Goal: Complete application form

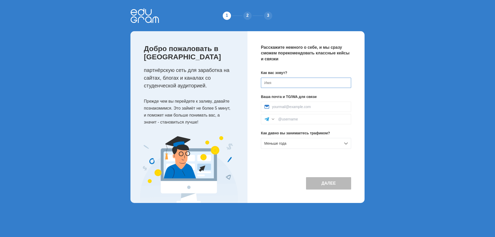
click at [299, 83] on input at bounding box center [306, 83] width 90 height 10
type input "[PERSON_NAME]"
click at [333, 139] on div "Меньше года" at bounding box center [306, 143] width 90 height 11
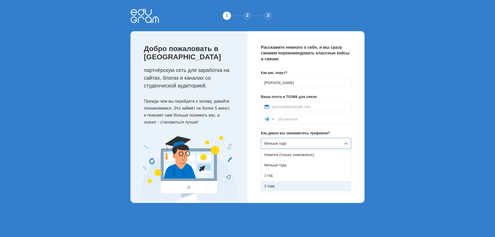
click at [282, 185] on div "2 года" at bounding box center [306, 186] width 90 height 10
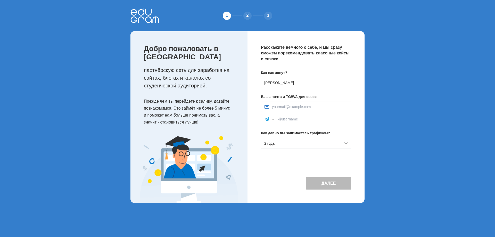
click at [295, 119] on input at bounding box center [313, 119] width 70 height 4
click at [293, 108] on input at bounding box center [310, 107] width 76 height 4
type input "serz11120085@gmail.com"
click at [307, 117] on input at bounding box center [313, 119] width 70 height 4
paste input "@serz5656"
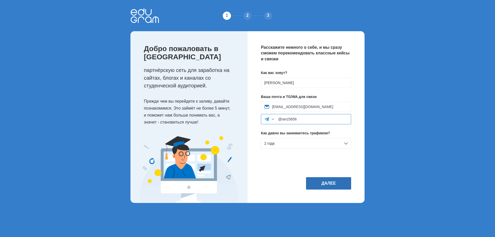
type input "@serz5656"
click at [334, 182] on button "Далее" at bounding box center [328, 183] width 45 height 12
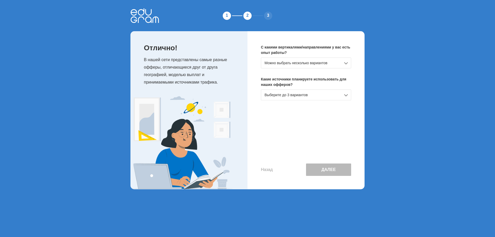
click at [346, 63] on div "Можно выбрать несколько вариантов" at bounding box center [306, 62] width 90 height 11
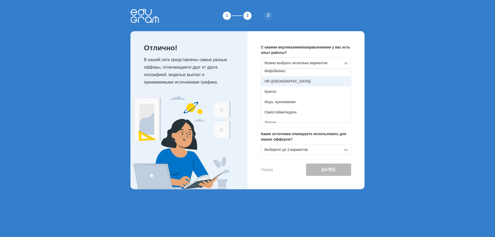
scroll to position [91, 0]
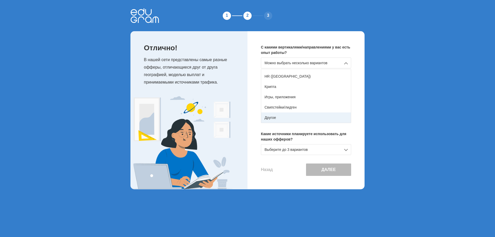
click at [290, 116] on div "Другое" at bounding box center [306, 117] width 90 height 10
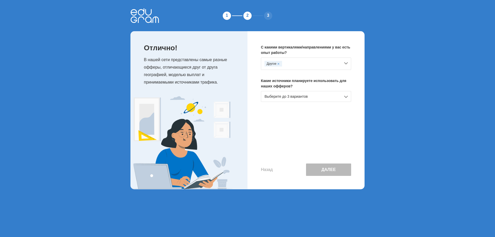
click at [299, 98] on div "Выберите до 3 вариантов" at bounding box center [306, 96] width 90 height 11
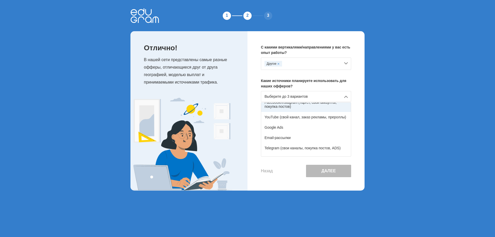
scroll to position [52, 0]
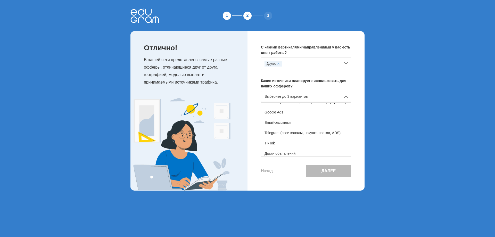
click at [328, 134] on div "Telegram (свои каналы, покупка постов, ADS)" at bounding box center [306, 133] width 90 height 10
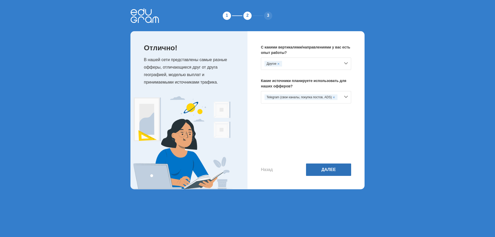
click at [327, 168] on button "Далее" at bounding box center [328, 169] width 45 height 12
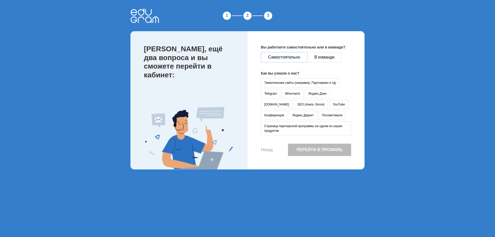
click at [290, 59] on button "Самостоятельно" at bounding box center [284, 57] width 46 height 10
click at [304, 84] on button "Тематические сайты (например, Партнеркин и тд)" at bounding box center [300, 82] width 79 height 9
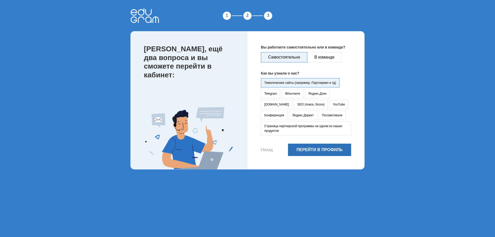
click at [312, 149] on button "Перейти в профиль" at bounding box center [319, 150] width 63 height 12
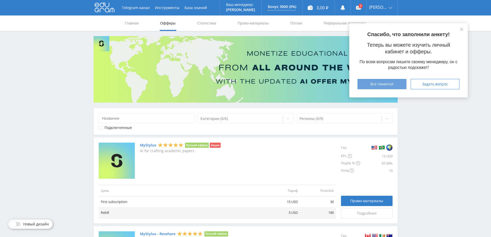
click at [371, 84] on span "Все понятно!" at bounding box center [381, 84] width 23 height 4
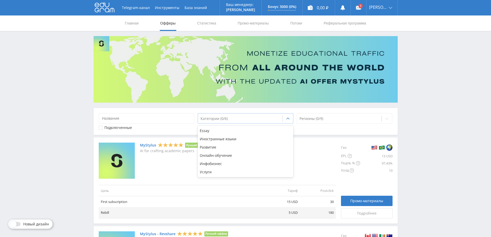
click at [277, 120] on div at bounding box center [241, 118] width 80 height 5
click at [220, 174] on div "Услуги" at bounding box center [246, 172] width 96 height 8
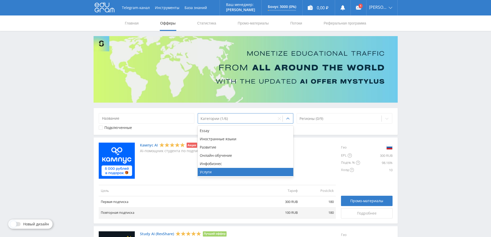
click at [427, 117] on div "Telegram-канал Инструменты База знаний Ваш менеджер: [PERSON_NAME] Online @edug…" at bounding box center [245, 167] width 491 height 335
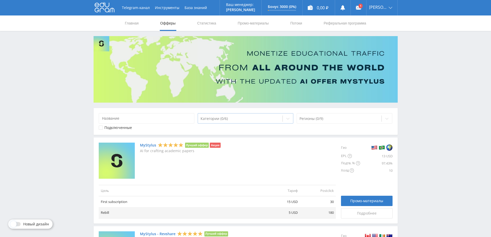
click at [256, 114] on div "Категории (0/6)" at bounding box center [246, 118] width 96 height 10
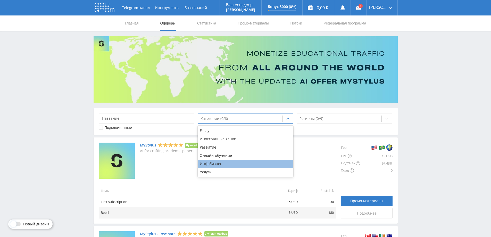
click at [250, 163] on div "Инфобизнес" at bounding box center [246, 164] width 96 height 8
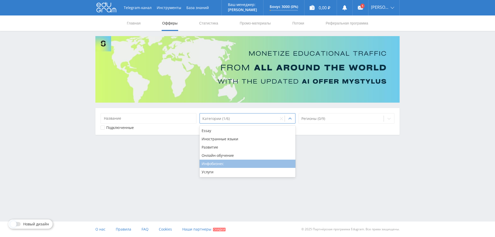
click at [251, 160] on div "Инфобизнес" at bounding box center [248, 164] width 96 height 8
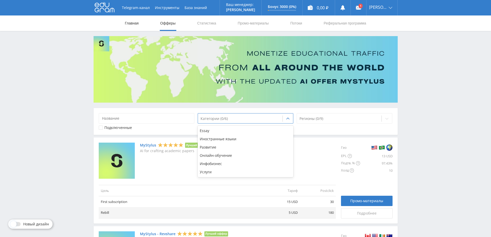
click at [126, 22] on link "Главная" at bounding box center [132, 22] width 15 height 15
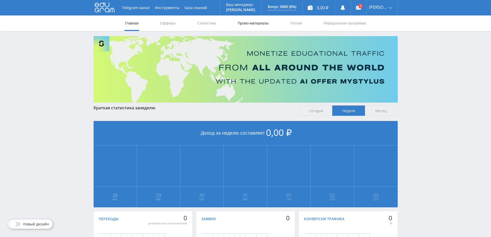
click at [254, 25] on link "Промо-материалы" at bounding box center [253, 22] width 32 height 15
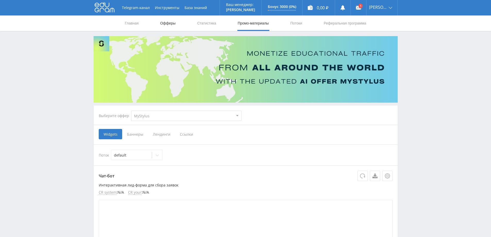
click at [170, 25] on link "Офферы" at bounding box center [168, 22] width 16 height 15
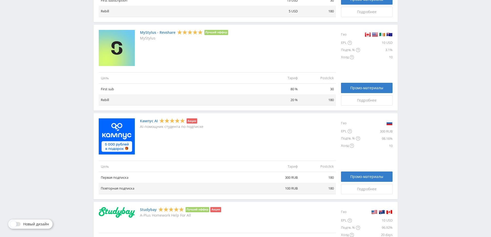
scroll to position [21, 0]
